Goal: Transaction & Acquisition: Purchase product/service

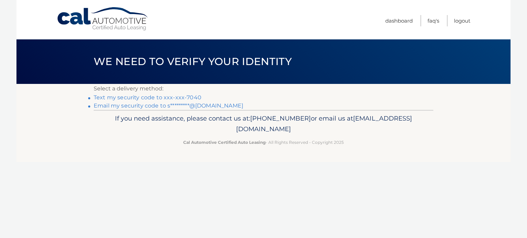
click at [140, 99] on link "Text my security code to xxx-xxx-7040" at bounding box center [148, 97] width 108 height 7
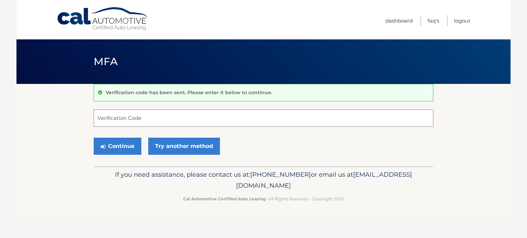
click at [158, 119] on input "Verification Code" at bounding box center [263, 118] width 339 height 17
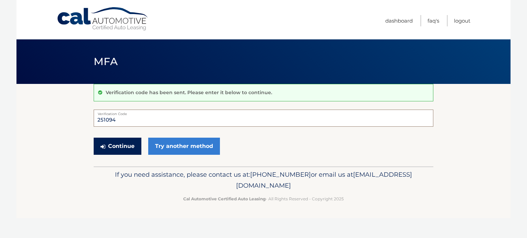
type input "251094"
click at [120, 147] on button "Continue" at bounding box center [118, 146] width 48 height 17
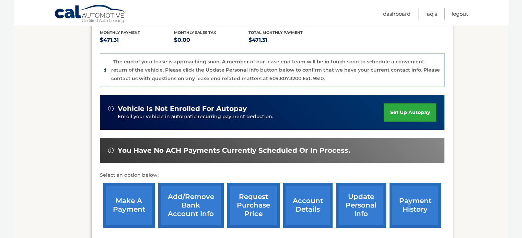
scroll to position [144, 0]
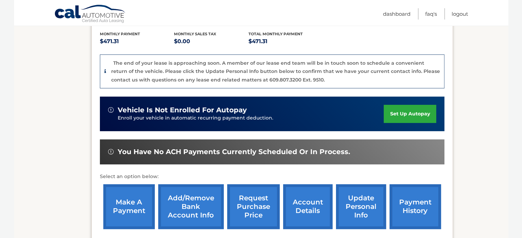
click at [410, 208] on link "payment history" at bounding box center [414, 206] width 51 height 45
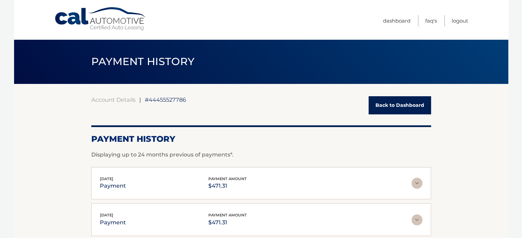
click at [397, 109] on link "Back to Dashboard" at bounding box center [399, 105] width 62 height 18
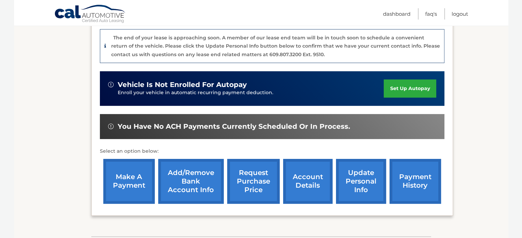
scroll to position [167, 0]
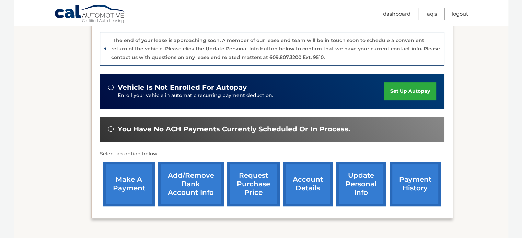
click at [128, 184] on link "make a payment" at bounding box center [128, 184] width 51 height 45
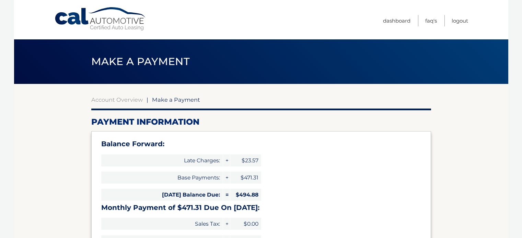
select select "NDliNzExZGEtMzU3Yi00ZGNhLWFjMjMtZmJhYTIyZjNmNzA4"
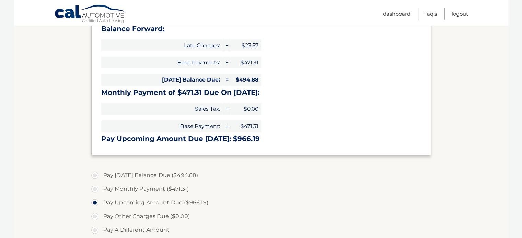
scroll to position [117, 0]
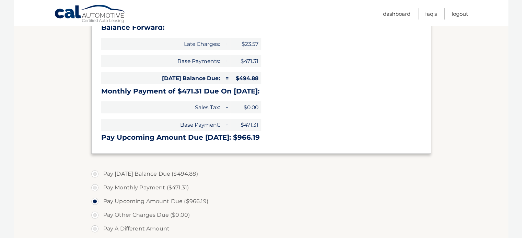
click at [94, 174] on label "Pay Today's Balance Due ($494.88)" at bounding box center [260, 174] width 339 height 14
click at [94, 174] on input "Pay Today's Balance Due ($494.88)" at bounding box center [97, 172] width 7 height 11
radio input "true"
type input "494.88"
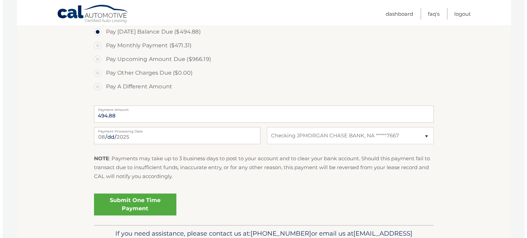
scroll to position [251, 0]
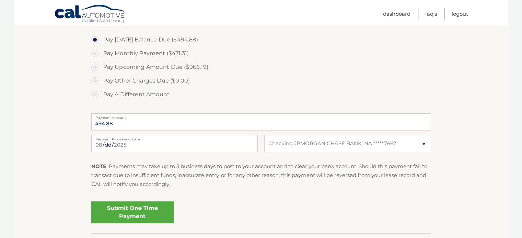
click at [152, 208] on link "Submit One Time Payment" at bounding box center [132, 213] width 82 height 22
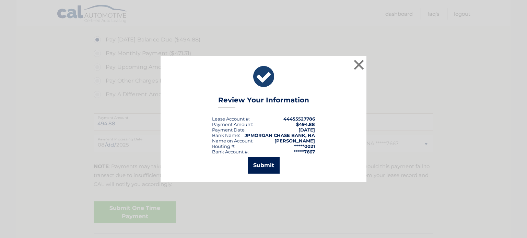
click at [261, 166] on button "Submit" at bounding box center [264, 165] width 32 height 16
